Goal: Check status

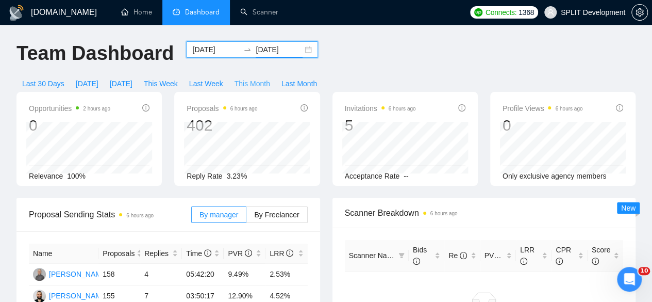
click at [270, 78] on span "This Month" at bounding box center [253, 83] width 36 height 11
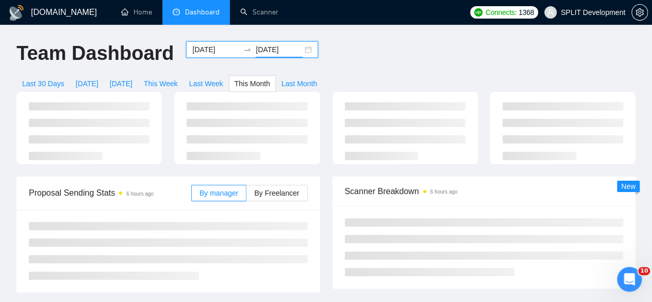
type input "[DATE]"
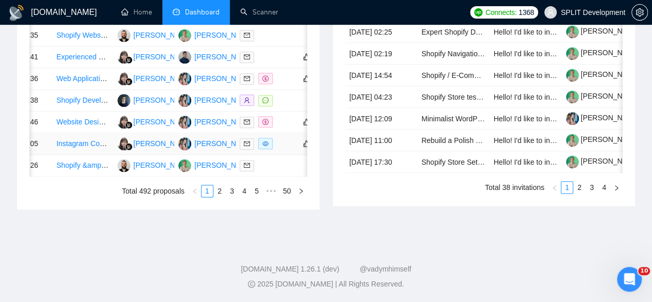
scroll to position [0, 39]
click at [162, 155] on td "[PERSON_NAME]" at bounding box center [142, 144] width 61 height 22
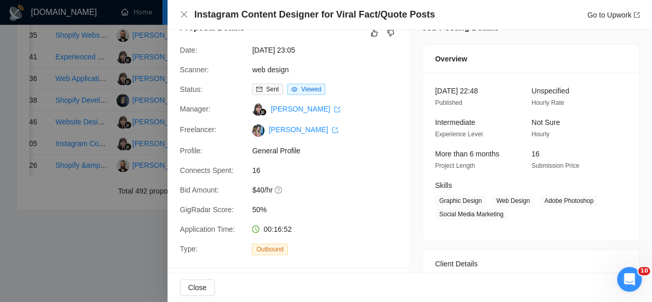
scroll to position [0, 0]
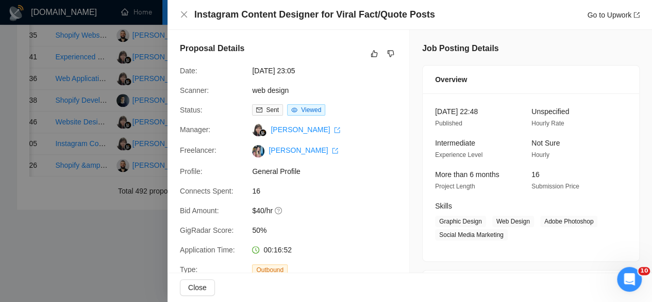
click at [93, 232] on div at bounding box center [326, 151] width 652 height 302
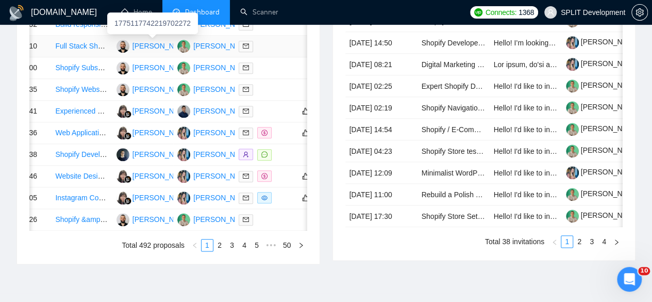
scroll to position [490, 0]
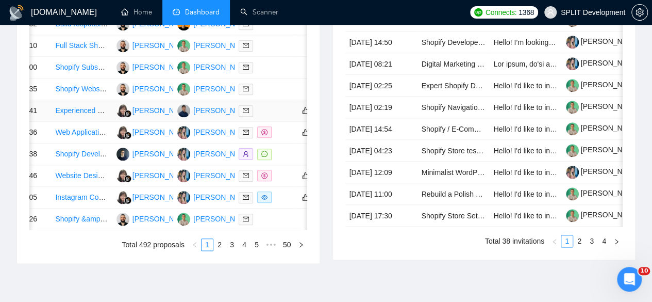
click at [167, 122] on td "[PERSON_NAME]" at bounding box center [142, 111] width 61 height 22
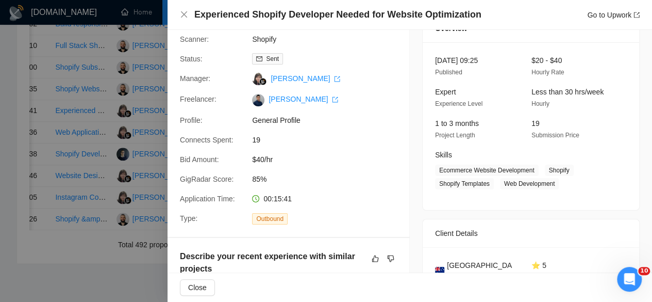
scroll to position [50, 0]
click at [143, 199] on div at bounding box center [326, 151] width 652 height 302
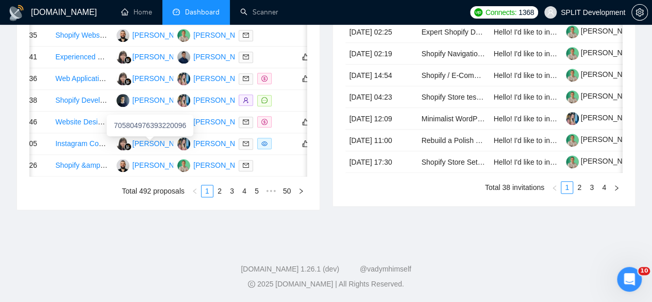
scroll to position [603, 0]
click at [217, 196] on link "2" at bounding box center [219, 190] width 11 height 11
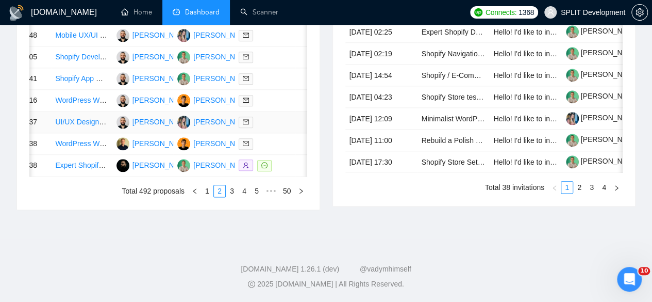
scroll to position [579, 0]
click at [233, 209] on div "Date Title Manager Freelancer Status [DATE] 18:23 Shopify website development […" at bounding box center [168, 68] width 303 height 282
click at [233, 196] on link "3" at bounding box center [231, 190] width 11 height 11
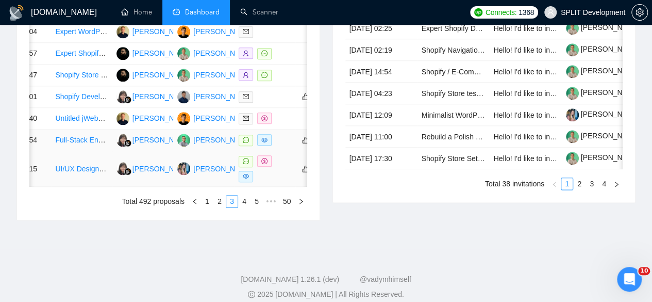
scroll to position [549, 0]
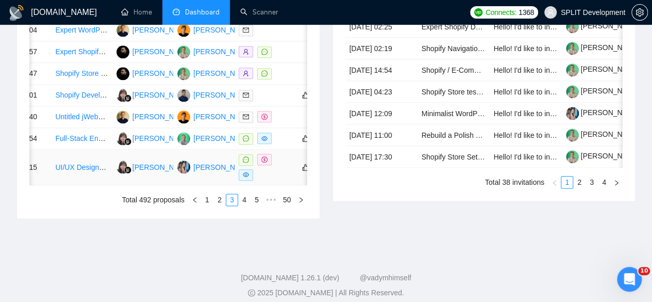
click at [116, 185] on td "[PERSON_NAME]" at bounding box center [142, 168] width 61 height 36
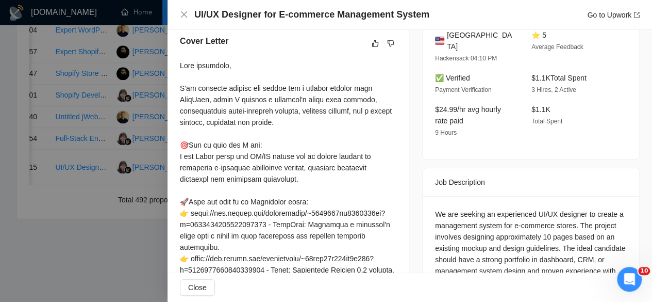
scroll to position [282, 0]
click at [129, 220] on div at bounding box center [326, 151] width 652 height 302
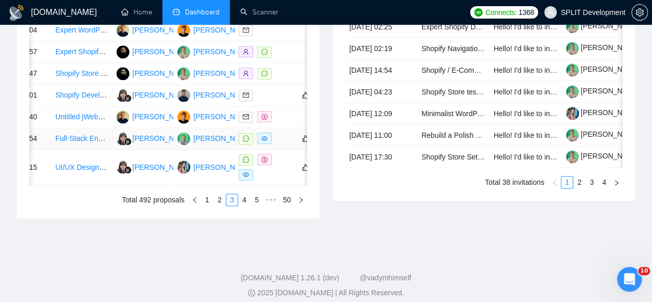
click at [113, 150] on td "[PERSON_NAME]" at bounding box center [142, 139] width 61 height 22
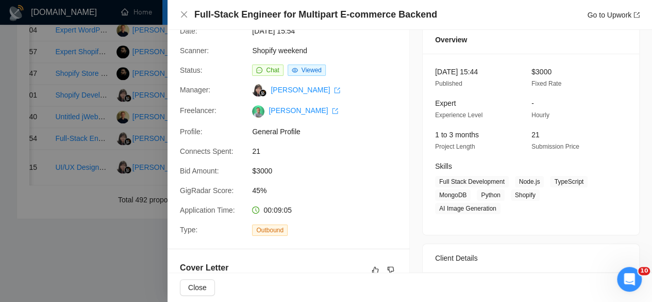
scroll to position [11, 0]
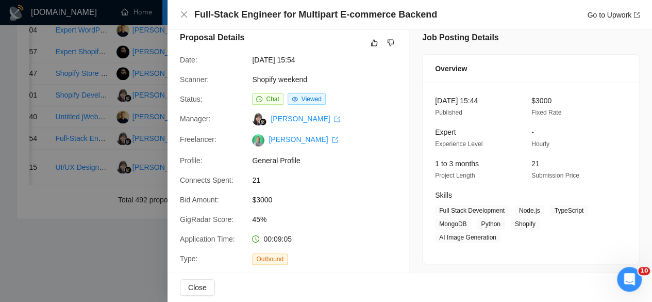
click at [160, 171] on div at bounding box center [326, 151] width 652 height 302
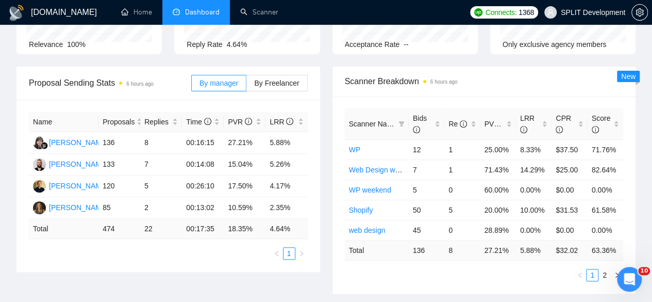
scroll to position [0, 0]
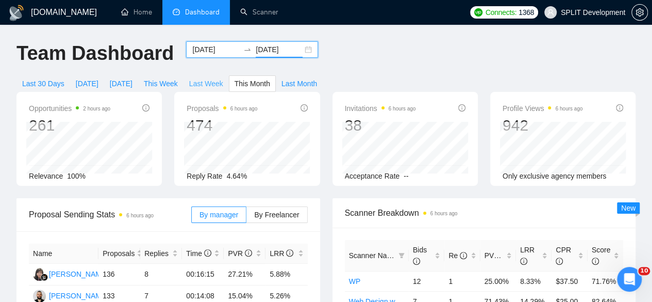
click at [223, 78] on span "Last Week" at bounding box center [206, 83] width 34 height 11
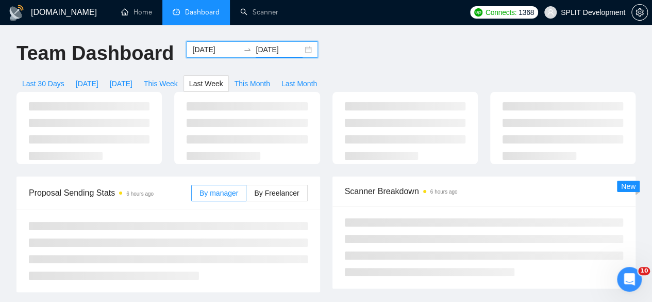
type input "[DATE]"
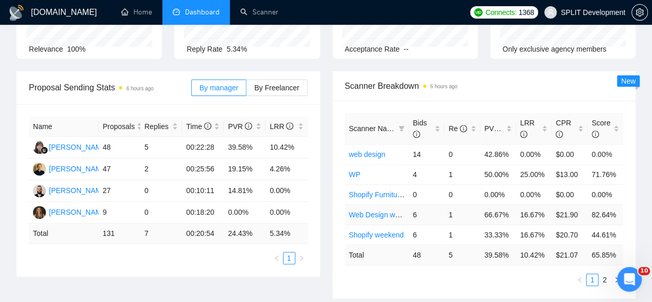
scroll to position [126, 0]
click at [604, 274] on link "2" at bounding box center [604, 279] width 11 height 11
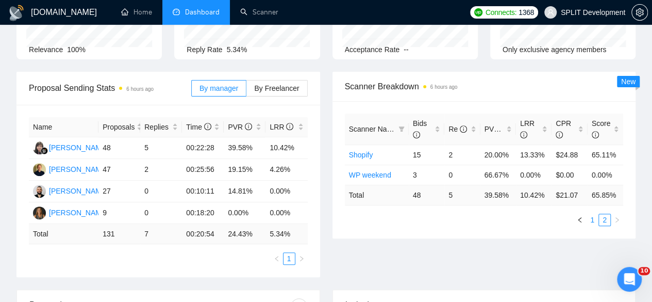
click at [596, 214] on link "1" at bounding box center [592, 219] width 11 height 11
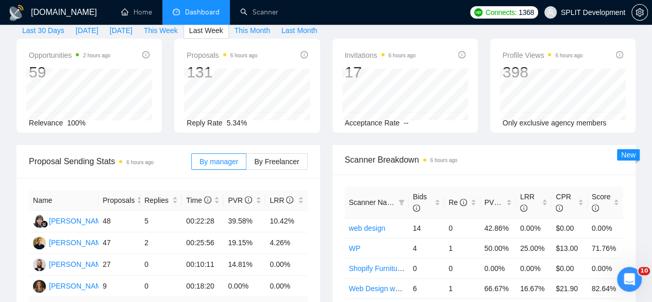
scroll to position [0, 0]
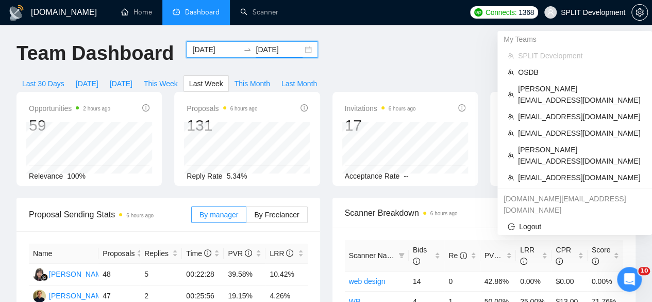
click at [603, 12] on span "SPLIT Development" at bounding box center [593, 12] width 64 height 0
